Goal: Task Accomplishment & Management: Complete application form

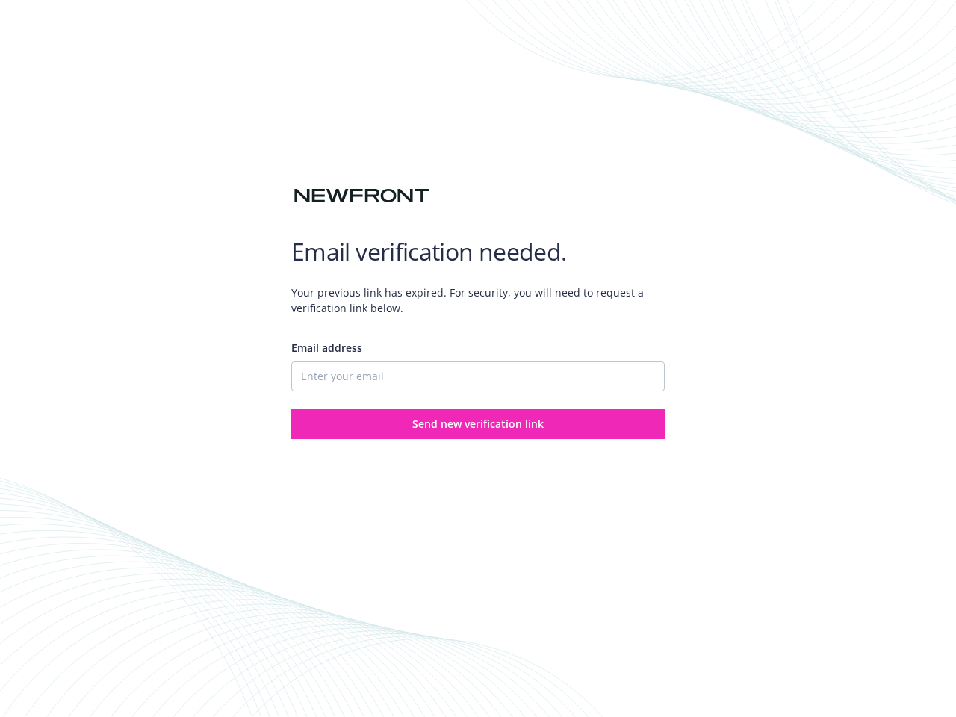
click at [478, 359] on div "Email address" at bounding box center [478, 366] width 374 height 52
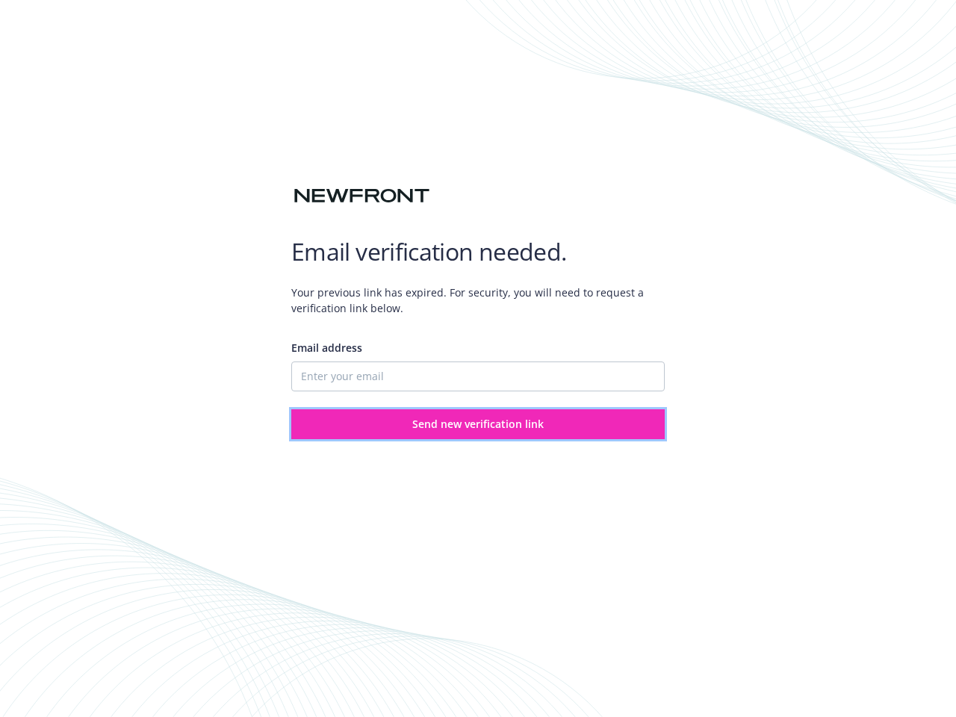
click at [478, 424] on span "Send new verification link" at bounding box center [477, 424] width 131 height 14
